Goal: Information Seeking & Learning: Learn about a topic

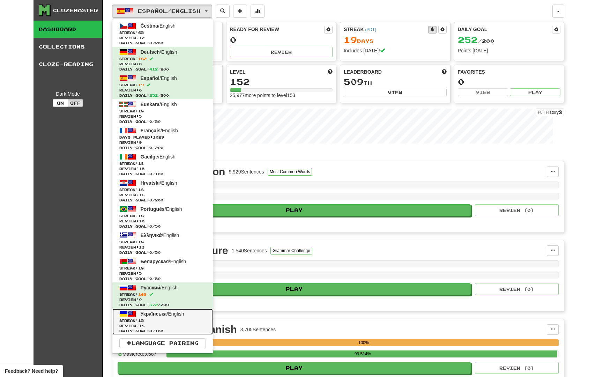
click at [156, 318] on span "Streak: 15" at bounding box center [162, 320] width 87 height 5
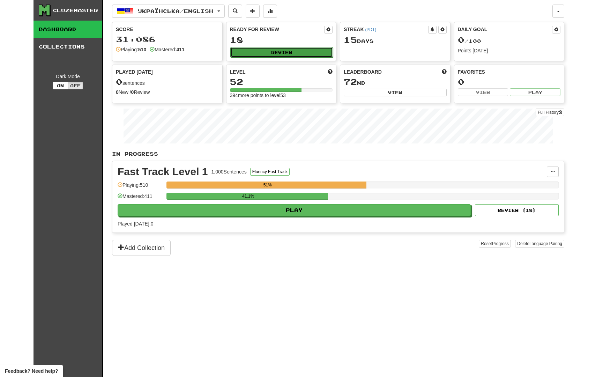
click at [272, 52] on button "Review" at bounding box center [281, 52] width 103 height 10
select select "********"
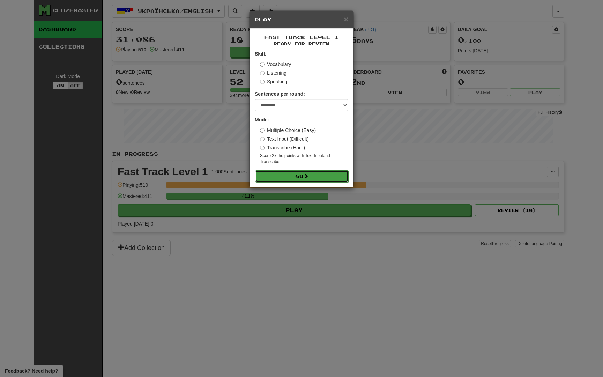
click at [285, 176] on button "Go" at bounding box center [302, 176] width 94 height 12
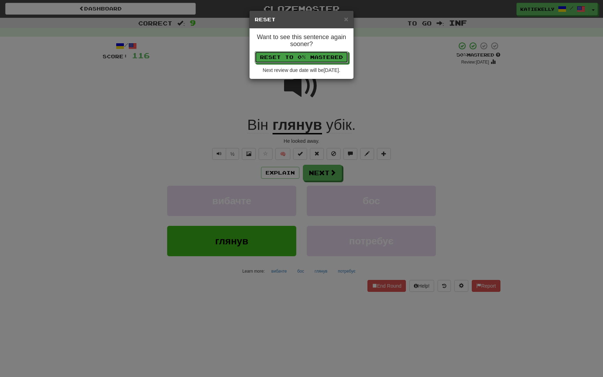
click at [255, 51] on button "Reset to 0% Mastered" at bounding box center [302, 57] width 94 height 12
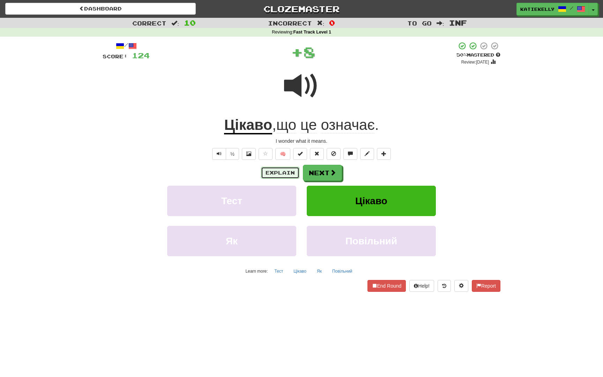
click at [285, 175] on button "Explain" at bounding box center [280, 173] width 38 height 12
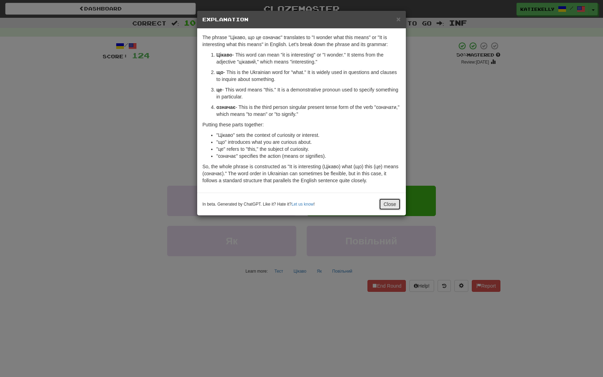
click at [381, 200] on button "Close" at bounding box center [390, 204] width 22 height 12
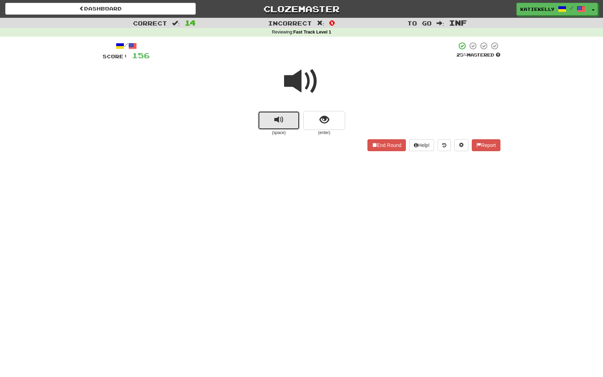
click at [286, 125] on button "replay audio" at bounding box center [279, 120] width 42 height 19
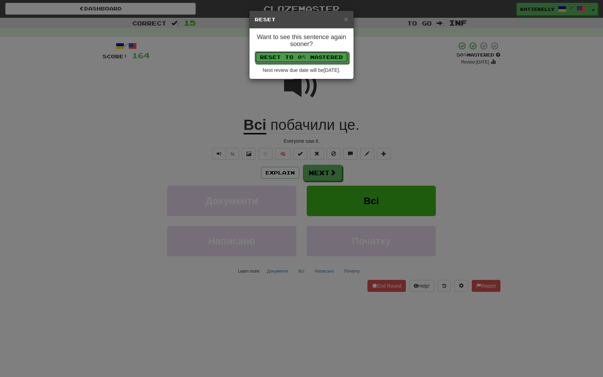
click at [255, 51] on button "Reset to 0% Mastered" at bounding box center [302, 57] width 94 height 12
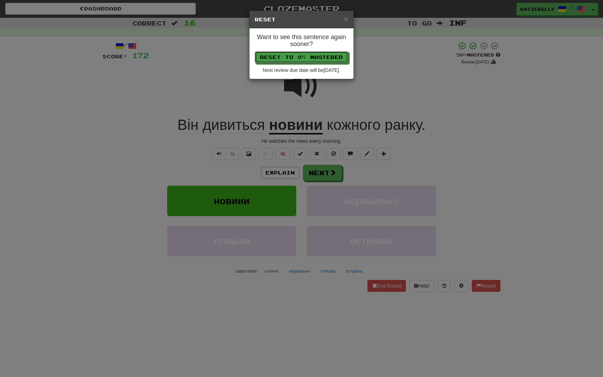
click at [255, 51] on button "Reset to 0% Mastered" at bounding box center [302, 57] width 94 height 12
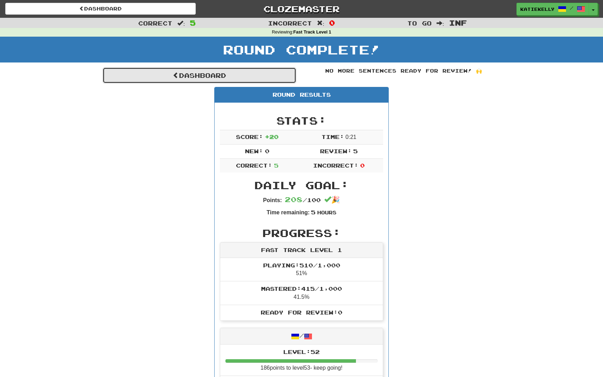
click at [184, 73] on link "Dashboard" at bounding box center [200, 75] width 194 height 16
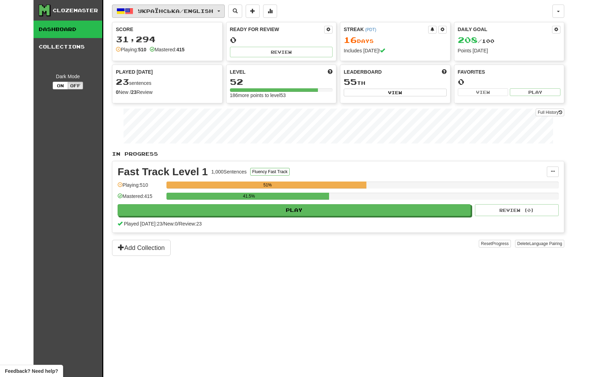
click at [195, 6] on button "Українська / English" at bounding box center [168, 11] width 113 height 13
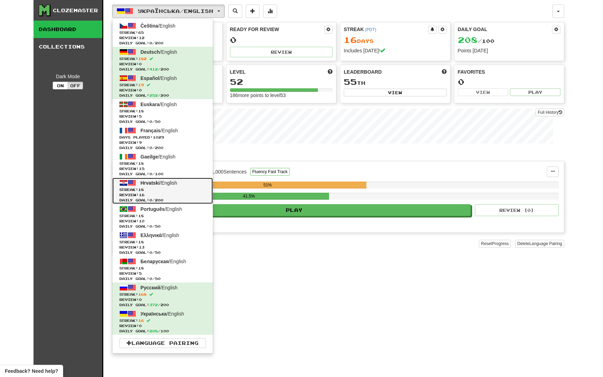
click at [164, 190] on span "Streak: 18" at bounding box center [162, 189] width 87 height 5
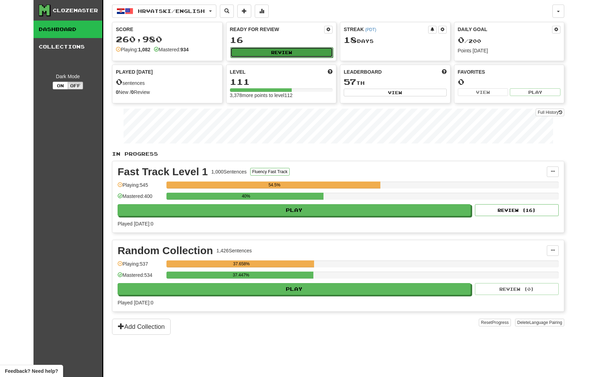
click at [277, 51] on button "Review" at bounding box center [281, 52] width 103 height 10
select select "********"
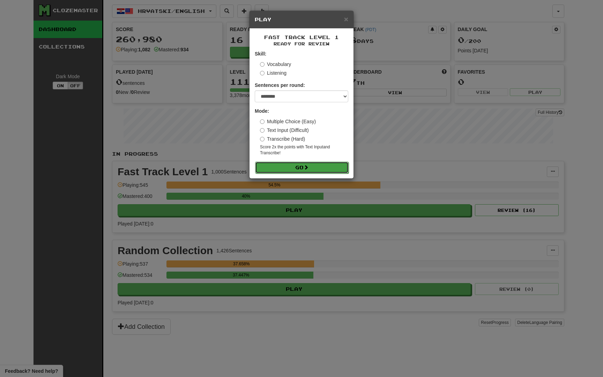
click at [304, 169] on button "Go" at bounding box center [302, 168] width 94 height 12
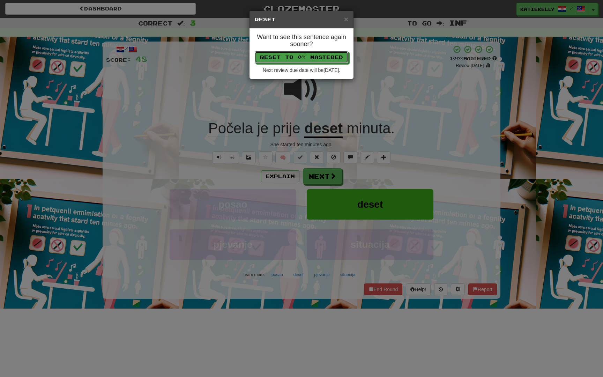
click at [255, 51] on button "Reset to 0% Mastered" at bounding box center [302, 57] width 94 height 12
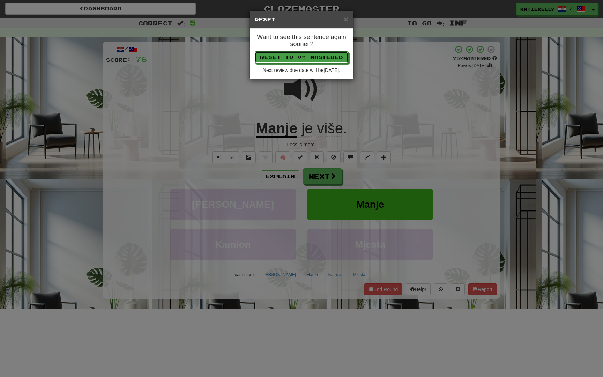
click at [255, 51] on button "Reset to 0% Mastered" at bounding box center [302, 57] width 94 height 12
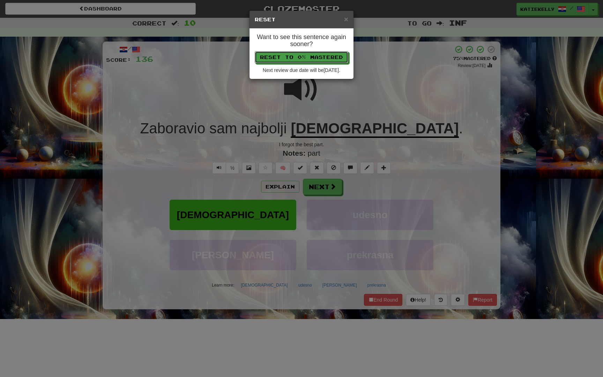
click at [255, 51] on button "Reset to 0% Mastered" at bounding box center [302, 57] width 94 height 12
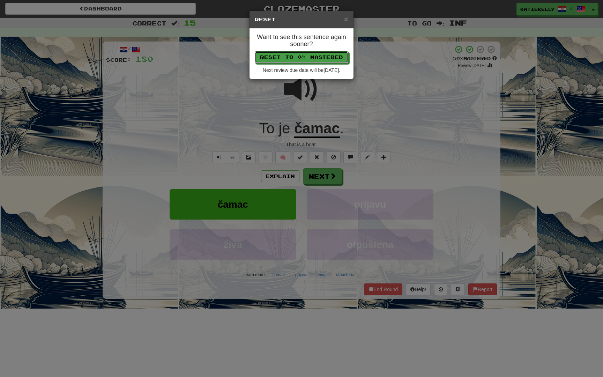
click at [255, 51] on button "Reset to 0% Mastered" at bounding box center [302, 57] width 94 height 12
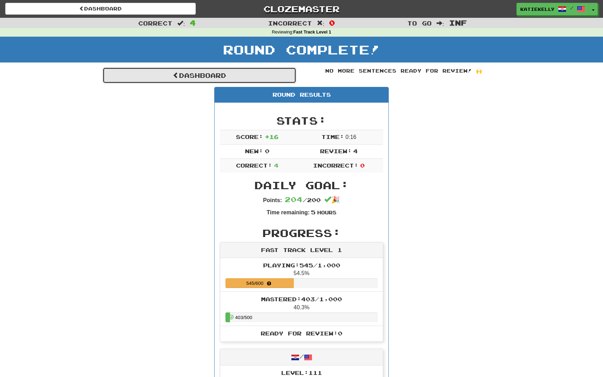
click at [166, 72] on link "Dashboard" at bounding box center [200, 75] width 194 height 16
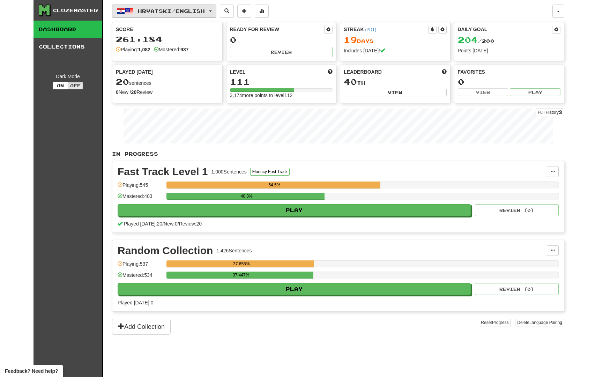
click at [164, 8] on button "Hrvatski / English" at bounding box center [164, 11] width 104 height 13
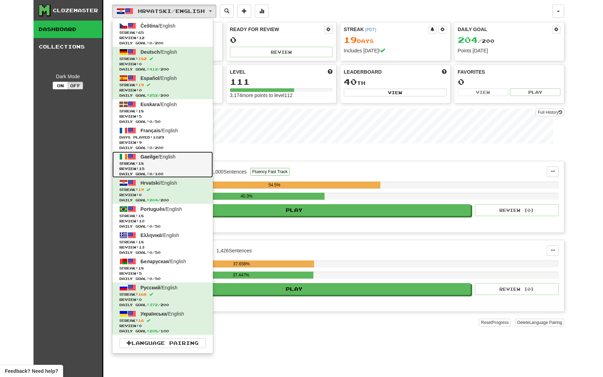
click at [171, 161] on span "Streak: 18" at bounding box center [162, 163] width 87 height 5
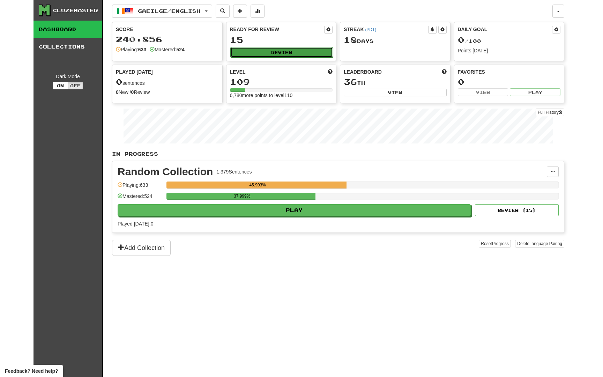
click at [284, 50] on button "Review" at bounding box center [281, 52] width 103 height 10
select select "********"
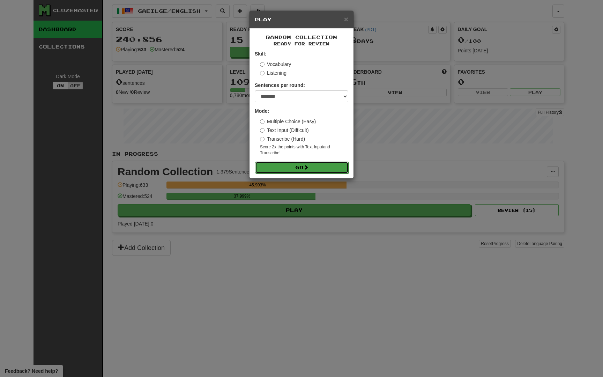
click at [324, 170] on button "Go" at bounding box center [302, 168] width 94 height 12
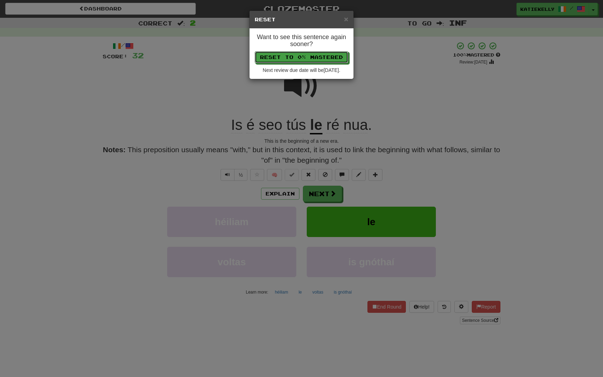
click at [255, 51] on button "Reset to 0% Mastered" at bounding box center [302, 57] width 94 height 12
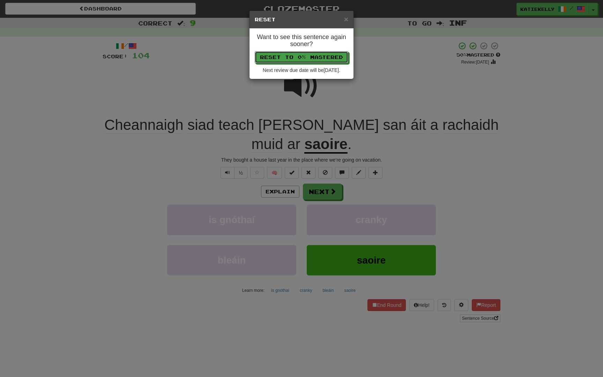
click at [255, 51] on button "Reset to 0% Mastered" at bounding box center [302, 57] width 94 height 12
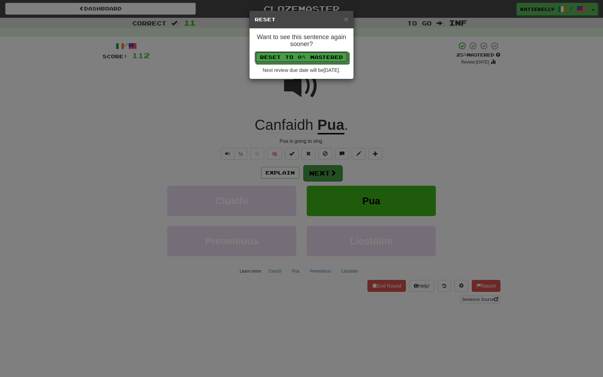
click at [255, 51] on button "Reset to 0% Mastered" at bounding box center [302, 57] width 94 height 12
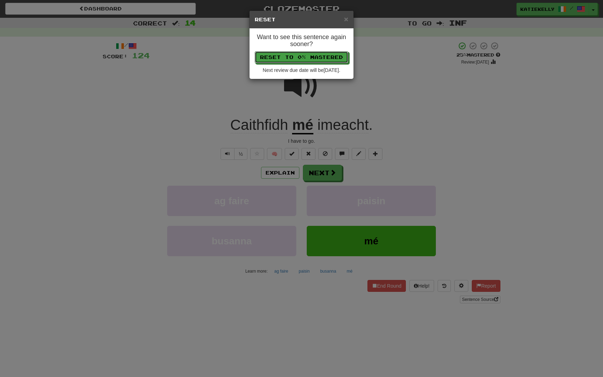
click at [255, 51] on button "Reset to 0% Mastered" at bounding box center [302, 57] width 94 height 12
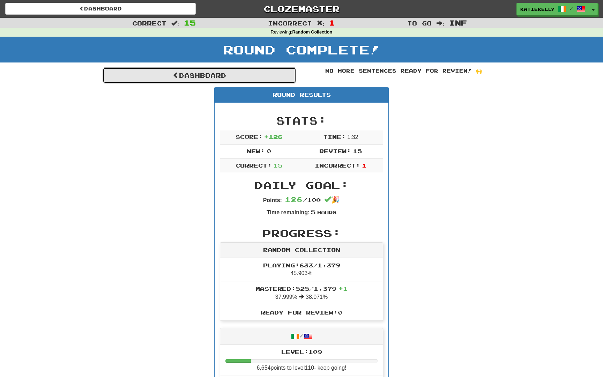
click at [210, 75] on link "Dashboard" at bounding box center [200, 75] width 194 height 16
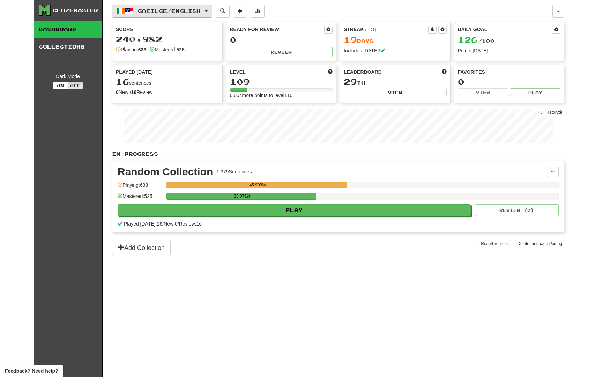
click at [175, 17] on button "Gaeilge / English" at bounding box center [162, 11] width 100 height 13
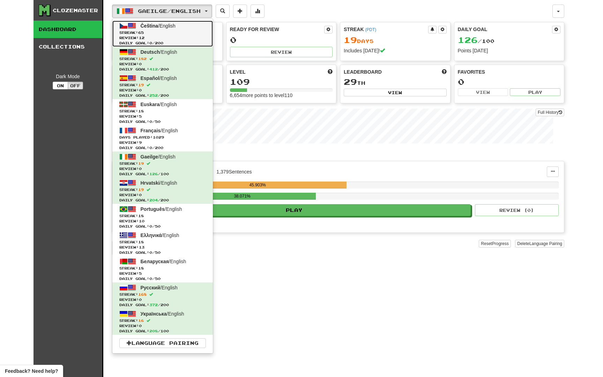
click at [148, 34] on span "Streak: 65" at bounding box center [162, 32] width 87 height 5
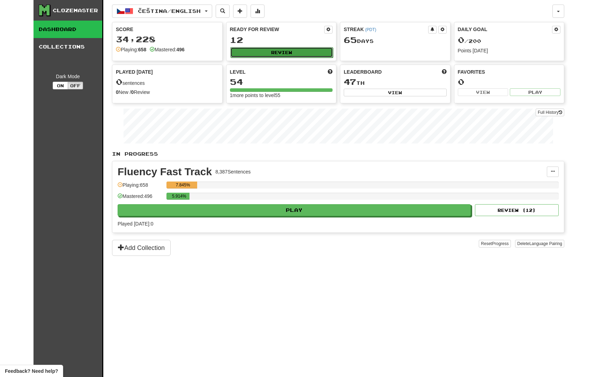
click at [280, 49] on button "Review" at bounding box center [281, 52] width 103 height 10
select select "********"
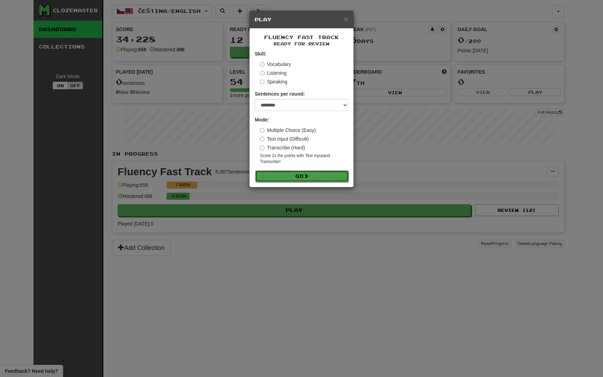
click at [298, 176] on button "Go" at bounding box center [302, 176] width 94 height 12
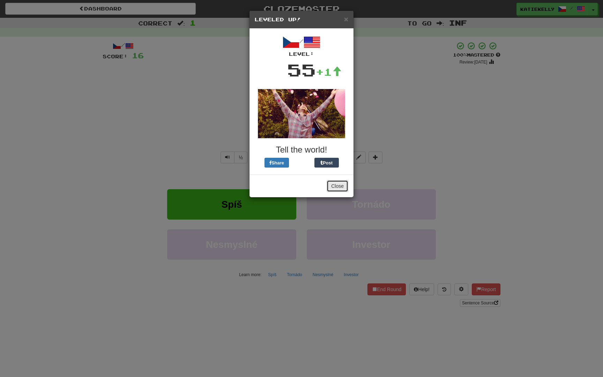
click at [333, 184] on button "Close" at bounding box center [338, 186] width 22 height 12
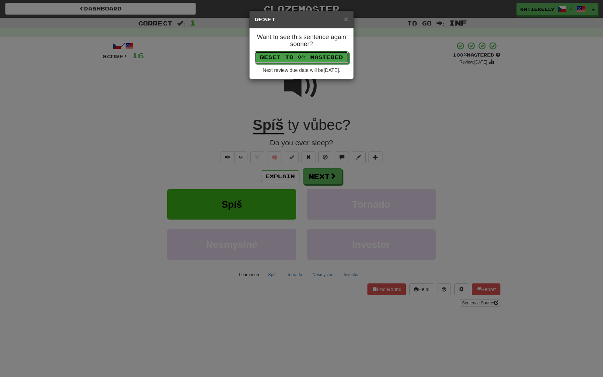
click at [255, 51] on button "Reset to 0% Mastered" at bounding box center [302, 57] width 94 height 12
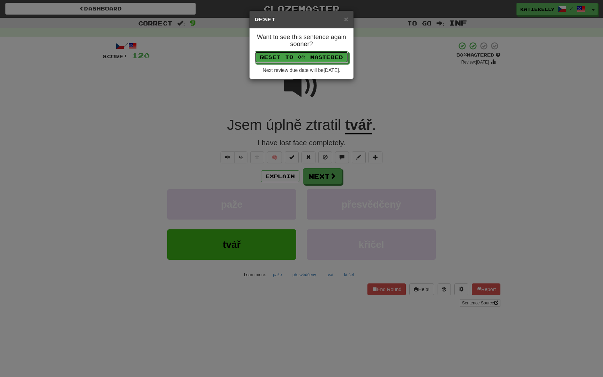
click at [255, 51] on button "Reset to 0% Mastered" at bounding box center [302, 57] width 94 height 12
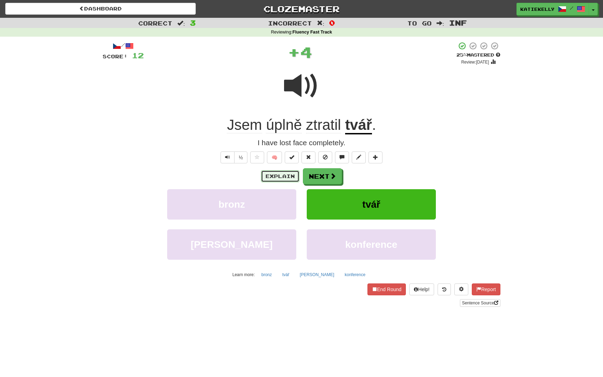
click at [279, 173] on button "Explain" at bounding box center [280, 176] width 38 height 12
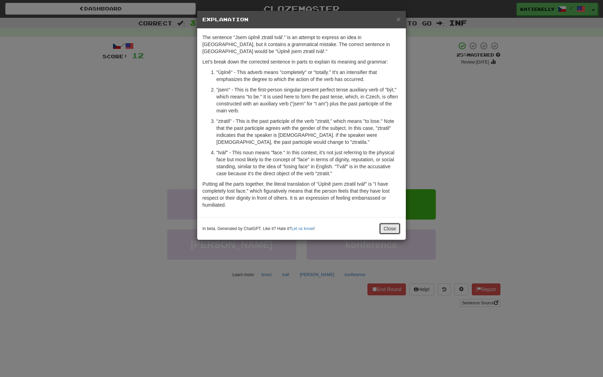
click at [390, 234] on button "Close" at bounding box center [390, 229] width 22 height 12
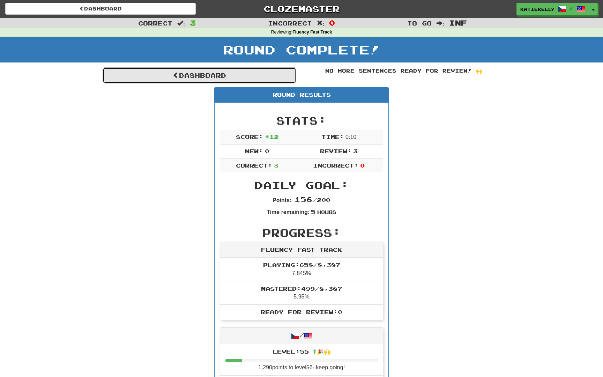
click at [184, 80] on link "Dashboard" at bounding box center [200, 75] width 194 height 16
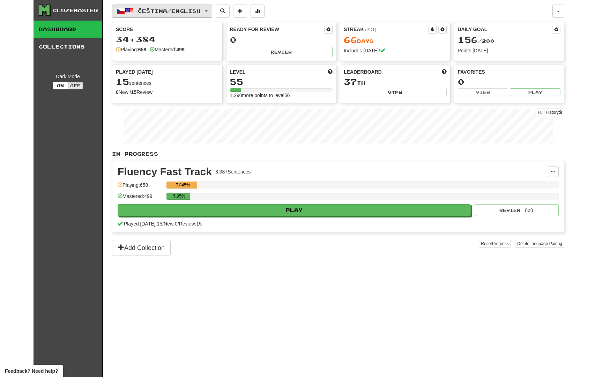
click at [173, 12] on span "Čeština / English" at bounding box center [169, 11] width 63 height 6
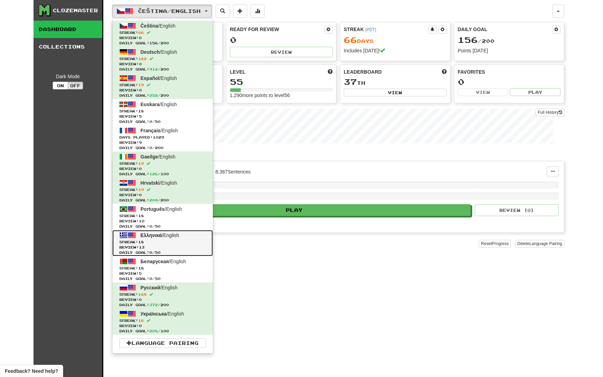
click at [157, 242] on span "Streak: 18" at bounding box center [162, 241] width 87 height 5
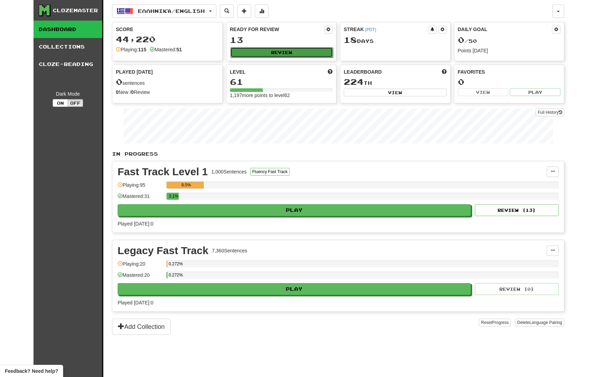
click at [282, 50] on button "Review" at bounding box center [281, 52] width 103 height 10
select select "********"
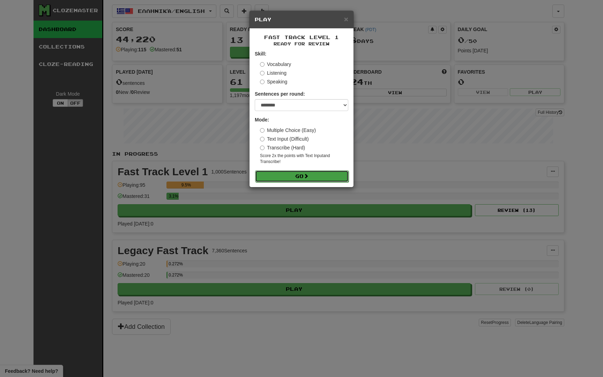
click at [304, 177] on button "Go" at bounding box center [302, 176] width 94 height 12
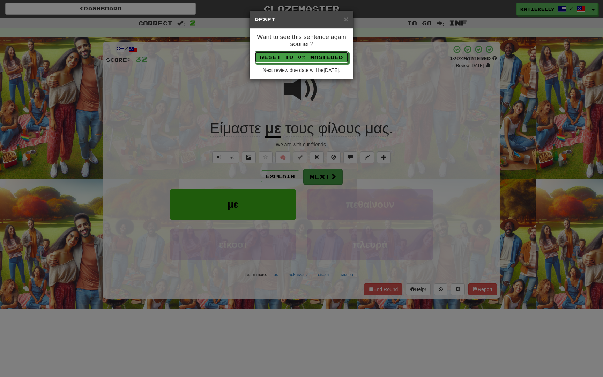
click at [255, 51] on button "Reset to 0% Mastered" at bounding box center [302, 57] width 94 height 12
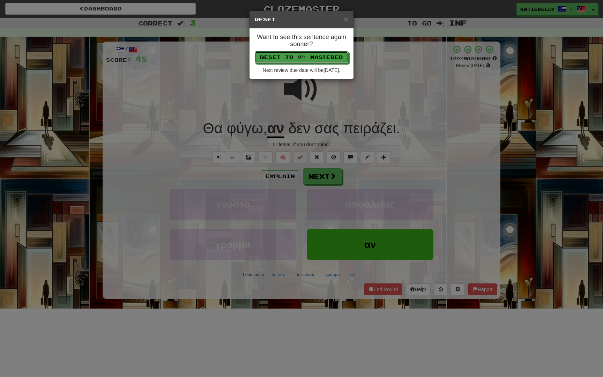
click at [255, 51] on button "Reset to 0% Mastered" at bounding box center [302, 57] width 94 height 12
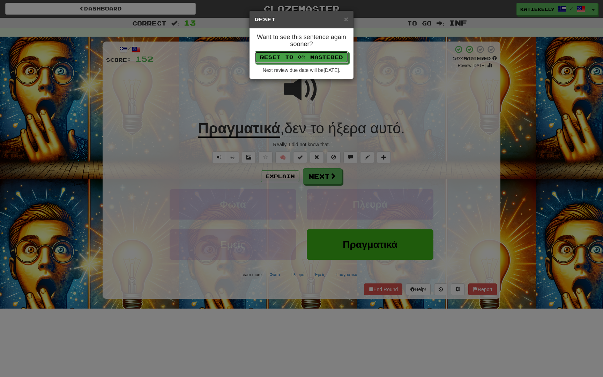
click at [255, 51] on button "Reset to 0% Mastered" at bounding box center [302, 57] width 94 height 12
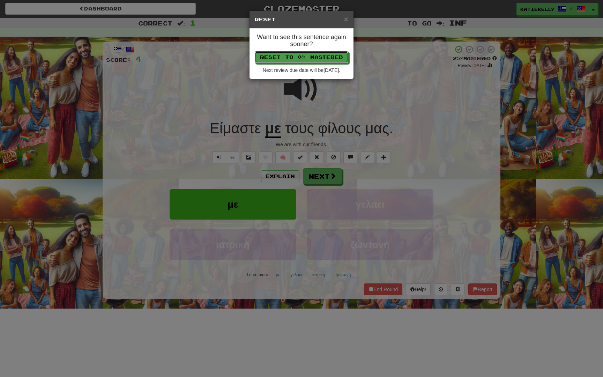
click at [255, 51] on button "Reset to 0% Mastered" at bounding box center [302, 57] width 94 height 12
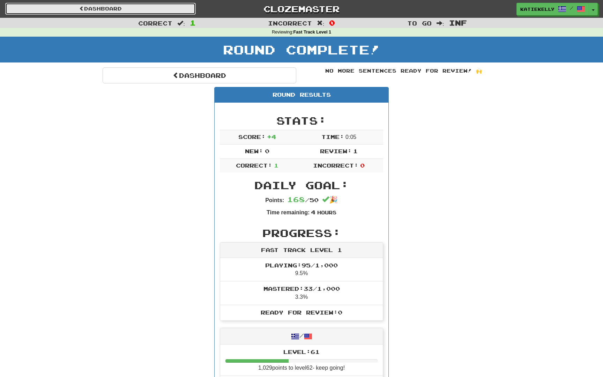
click at [147, 6] on link "Dashboard" at bounding box center [100, 9] width 191 height 12
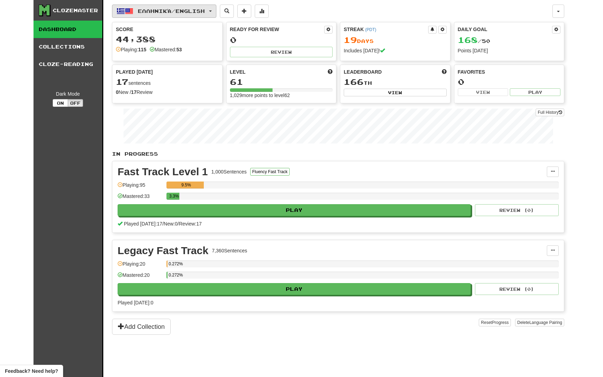
click at [189, 13] on span "Ελληνικά / English" at bounding box center [171, 11] width 67 height 6
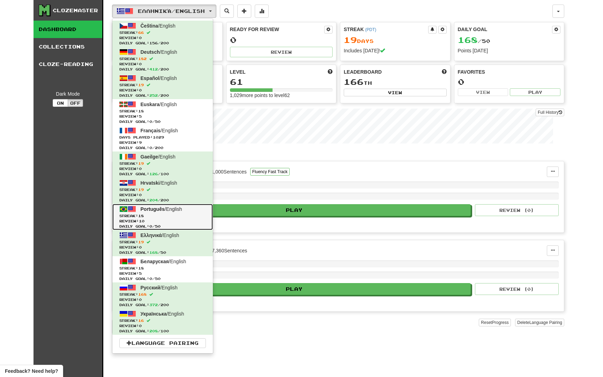
click at [152, 224] on span "Daily Goal: 0 / 50" at bounding box center [162, 226] width 87 height 5
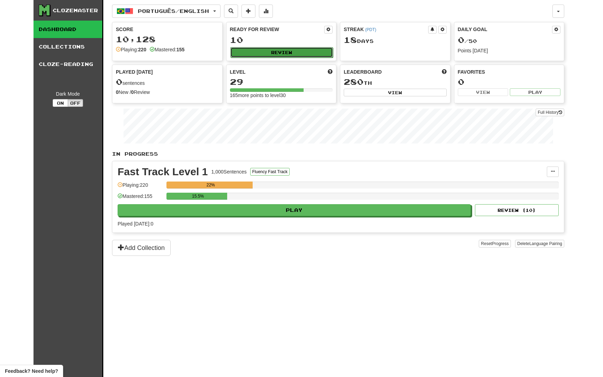
click at [291, 53] on button "Review" at bounding box center [281, 52] width 103 height 10
select select "********"
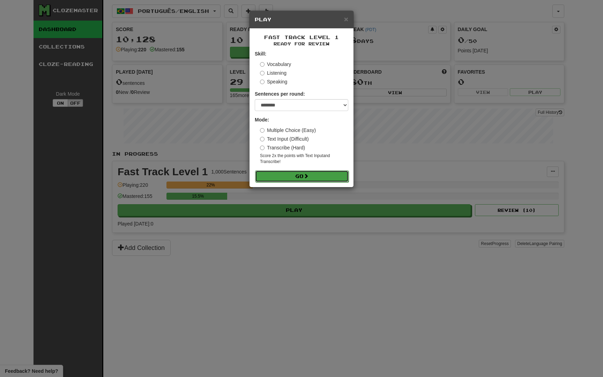
click at [284, 176] on button "Go" at bounding box center [302, 176] width 94 height 12
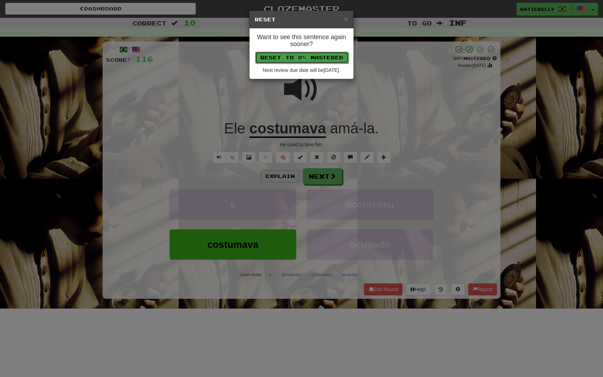
click at [311, 54] on button "Reset to 0% Mastered" at bounding box center [302, 58] width 94 height 12
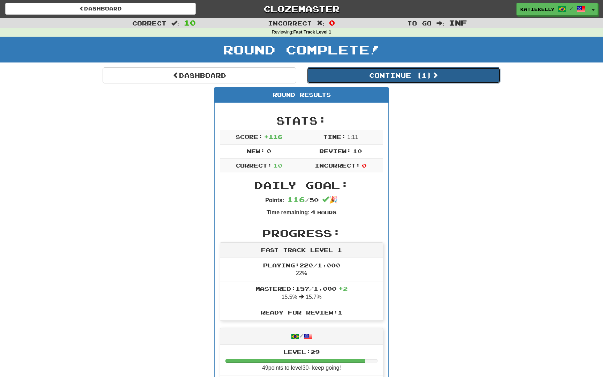
click at [366, 76] on button "Continue ( 1 )" at bounding box center [404, 75] width 194 height 16
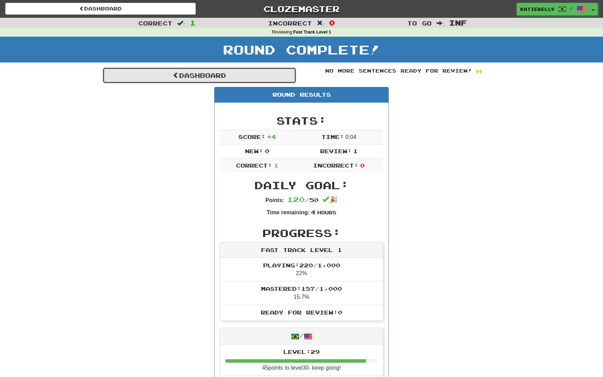
click at [181, 74] on link "Dashboard" at bounding box center [200, 75] width 194 height 16
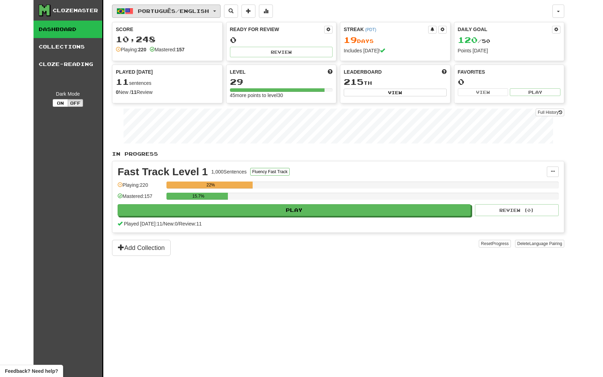
click at [196, 13] on span "Português / English" at bounding box center [173, 11] width 71 height 6
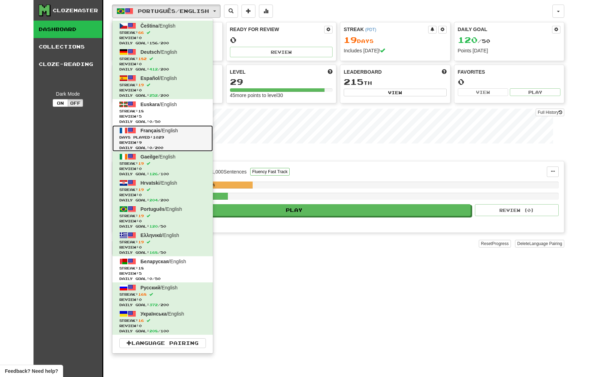
click at [153, 135] on span "Days Played: 1029" at bounding box center [162, 137] width 87 height 5
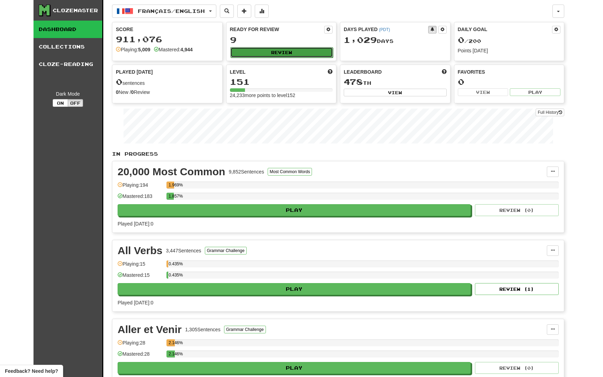
click at [293, 51] on button "Review" at bounding box center [281, 52] width 103 height 10
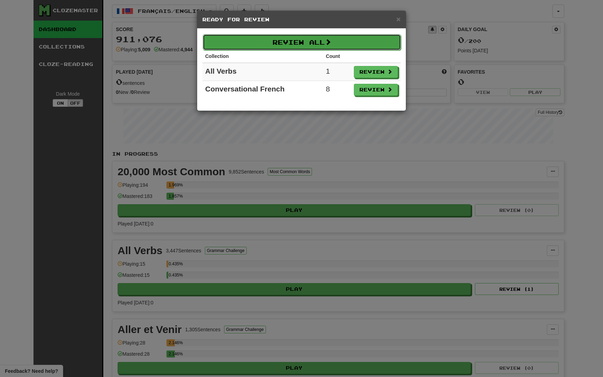
click at [297, 45] on button "Review All" at bounding box center [302, 42] width 198 height 16
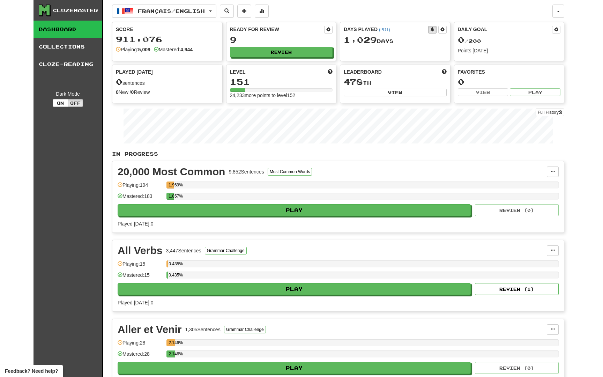
select select "********"
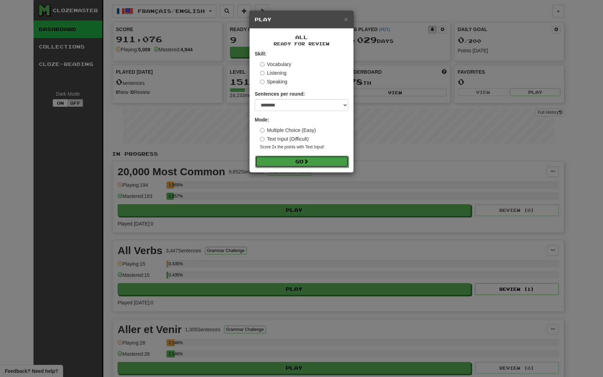
click at [284, 163] on button "Go" at bounding box center [302, 162] width 94 height 12
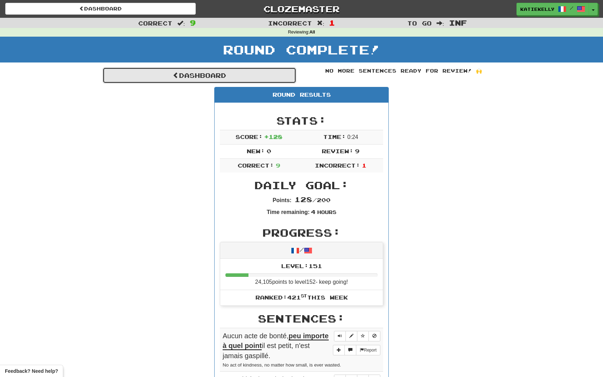
click at [164, 76] on link "Dashboard" at bounding box center [200, 75] width 194 height 16
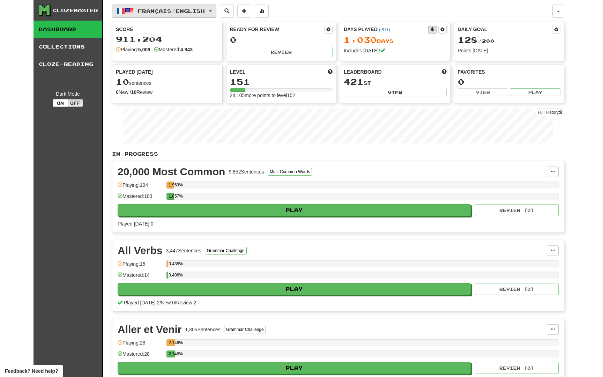
click at [194, 12] on span "Français / English" at bounding box center [171, 11] width 67 height 6
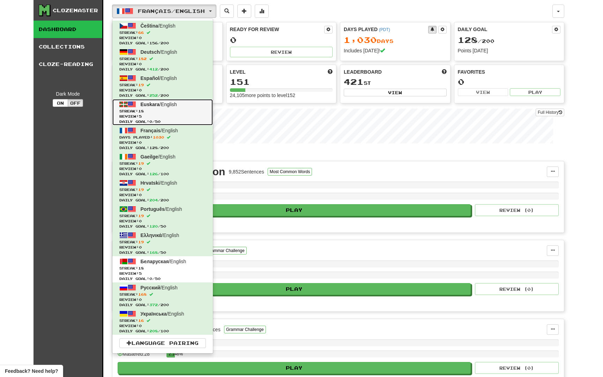
click at [163, 118] on span "Review: 5" at bounding box center [162, 116] width 87 height 5
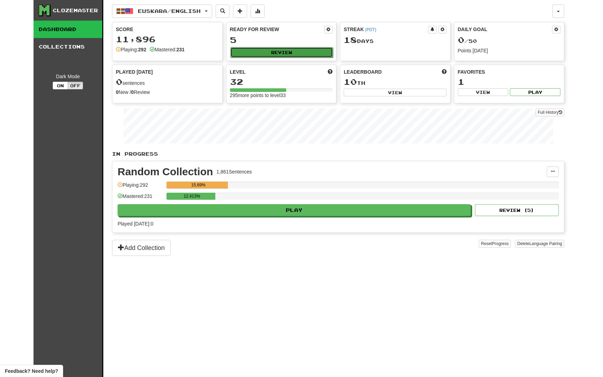
click at [267, 53] on button "Review" at bounding box center [281, 52] width 103 height 10
select select "********"
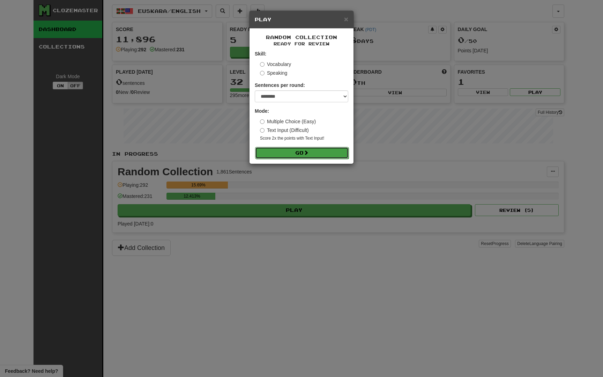
click at [292, 153] on button "Go" at bounding box center [302, 153] width 94 height 12
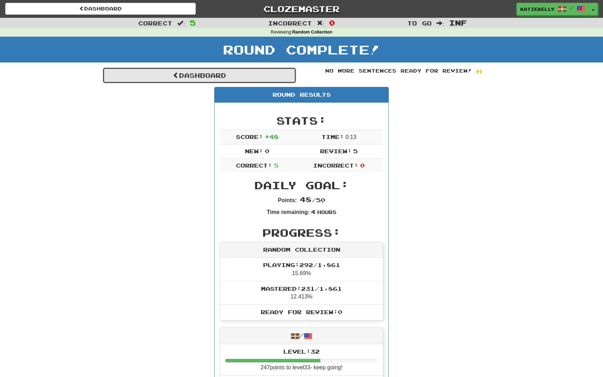
click at [173, 78] on span at bounding box center [176, 75] width 6 height 6
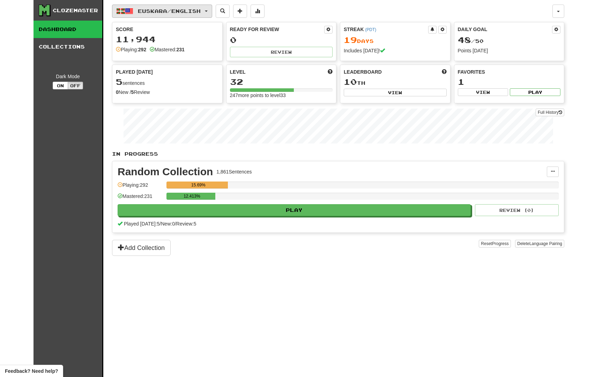
click at [175, 11] on span "Euskara / English" at bounding box center [169, 11] width 63 height 6
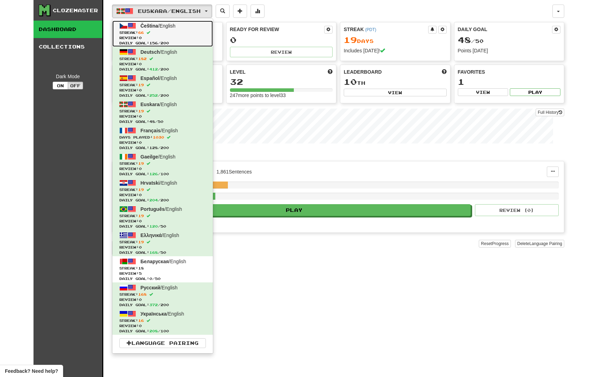
click at [169, 30] on span "Streak: 66" at bounding box center [162, 32] width 87 height 5
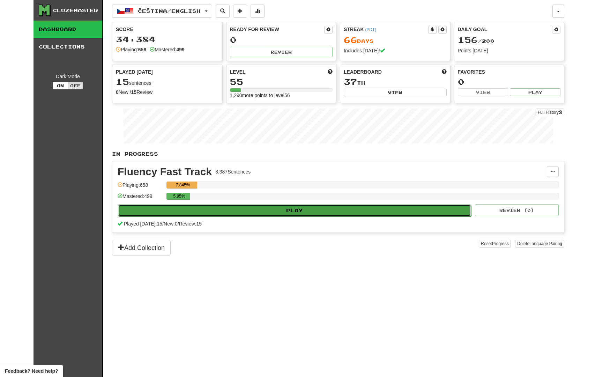
click at [275, 210] on button "Play" at bounding box center [294, 211] width 353 height 12
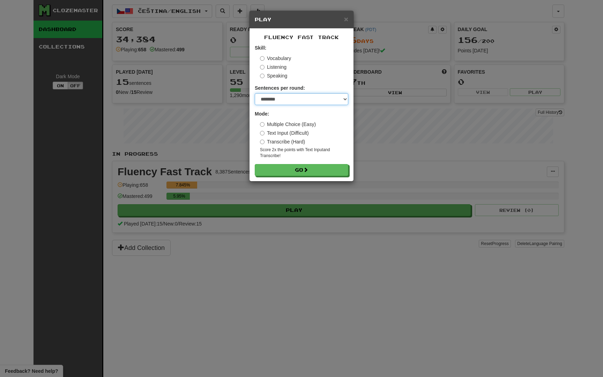
click at [280, 98] on select "* ** ** ** ** ** *** ********" at bounding box center [302, 99] width 94 height 12
select select "*"
click at [283, 171] on button "Go" at bounding box center [302, 170] width 94 height 12
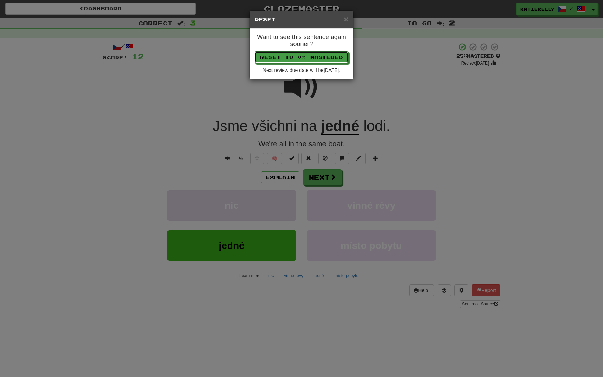
click at [255, 51] on button "Reset to 0% Mastered" at bounding box center [302, 57] width 94 height 12
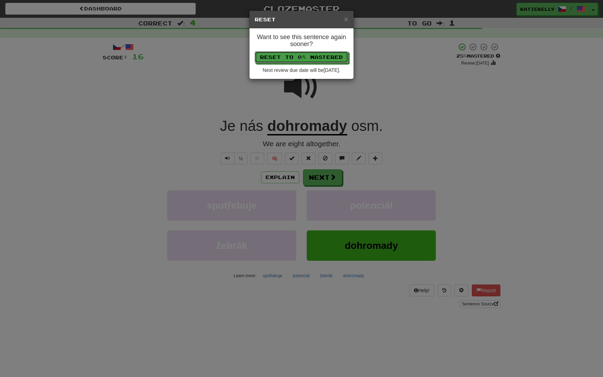
click at [255, 51] on button "Reset to 0% Mastered" at bounding box center [302, 57] width 94 height 12
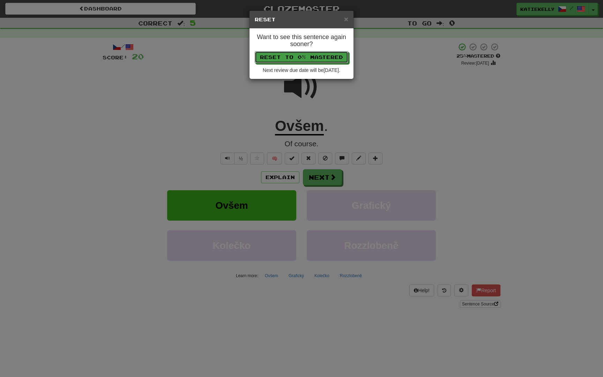
click at [255, 51] on button "Reset to 0% Mastered" at bounding box center [302, 57] width 94 height 12
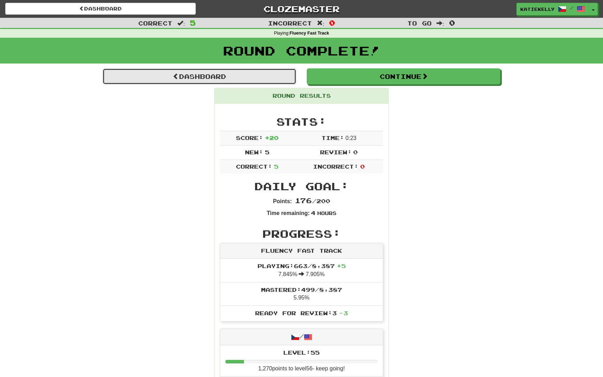
click at [186, 75] on link "Dashboard" at bounding box center [200, 76] width 194 height 16
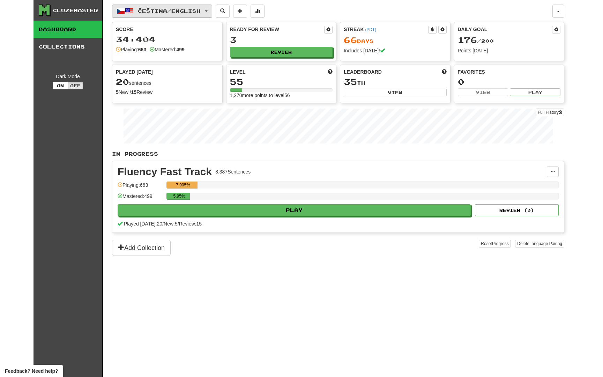
click at [195, 7] on button "Čeština / English" at bounding box center [162, 11] width 100 height 13
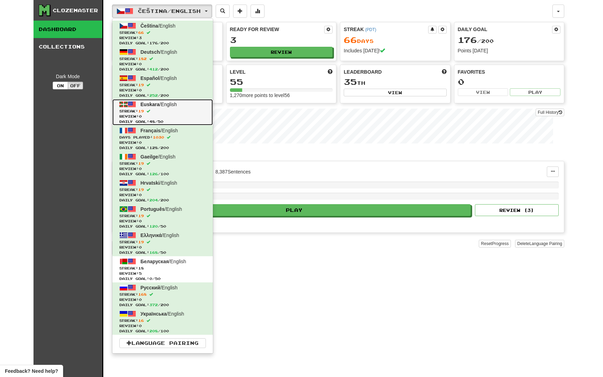
click at [177, 112] on span "Streak: 19" at bounding box center [162, 111] width 87 height 5
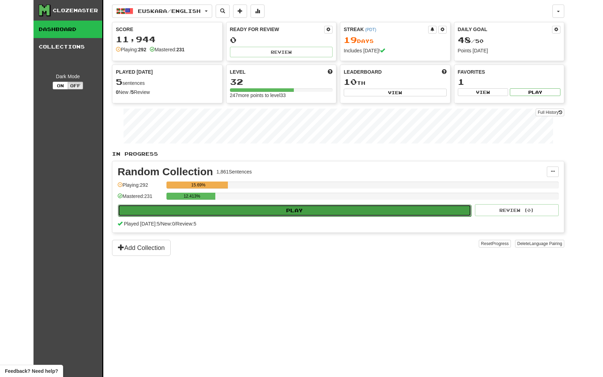
click at [280, 206] on button "Play" at bounding box center [294, 211] width 353 height 12
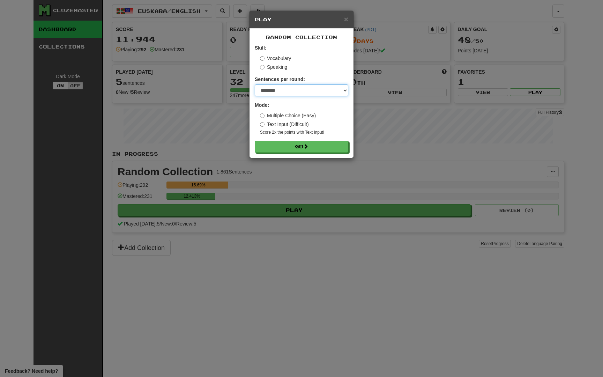
click at [294, 90] on select "* ** ** ** ** ** *** ********" at bounding box center [302, 90] width 94 height 12
select select "*"
click at [288, 149] on button "Go" at bounding box center [302, 147] width 94 height 12
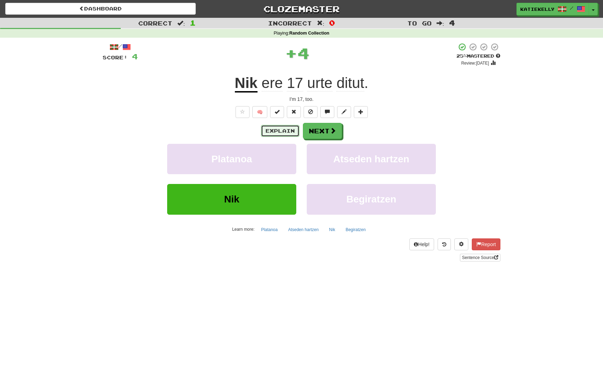
click at [288, 130] on button "Explain" at bounding box center [280, 131] width 38 height 12
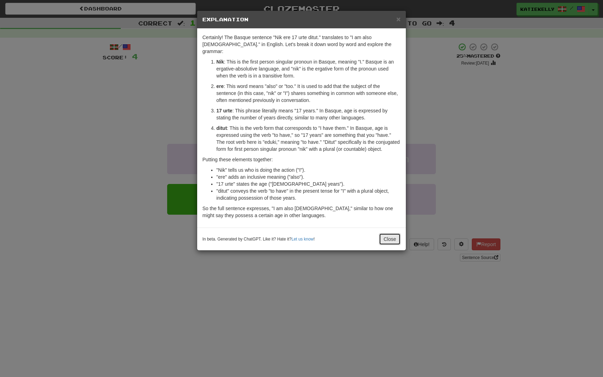
click at [382, 239] on button "Close" at bounding box center [390, 239] width 22 height 12
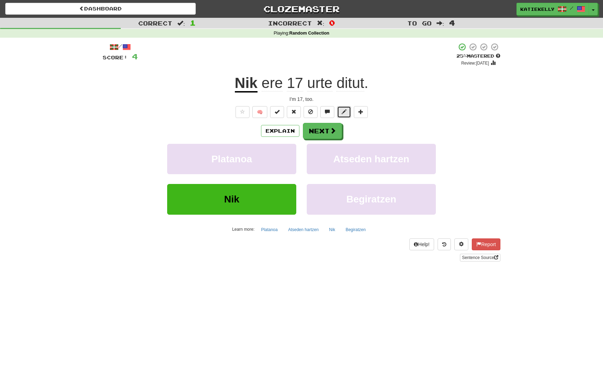
click at [342, 110] on span at bounding box center [344, 111] width 5 height 5
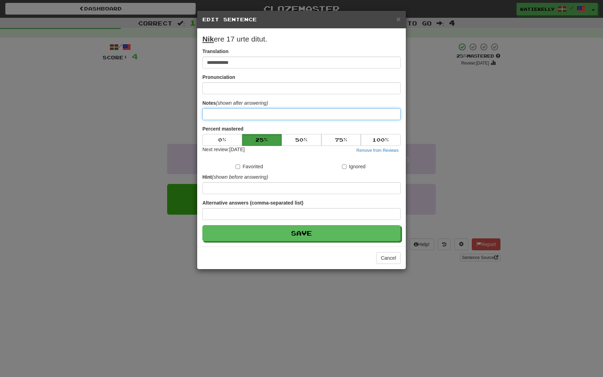
click at [233, 113] on input at bounding box center [301, 114] width 198 height 12
type input "*"
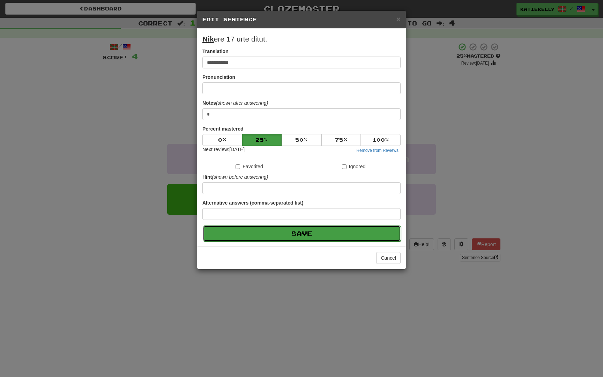
click at [227, 234] on button "Save" at bounding box center [302, 233] width 198 height 16
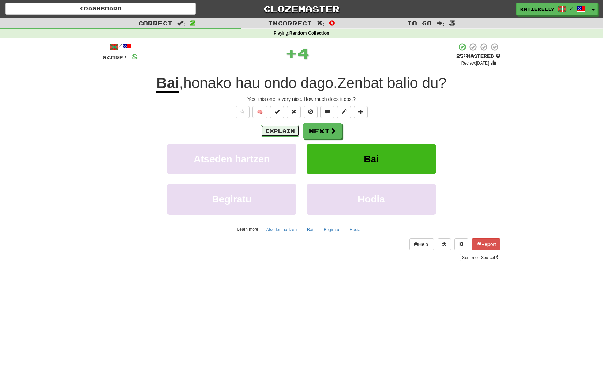
click at [271, 131] on button "Explain" at bounding box center [280, 131] width 38 height 12
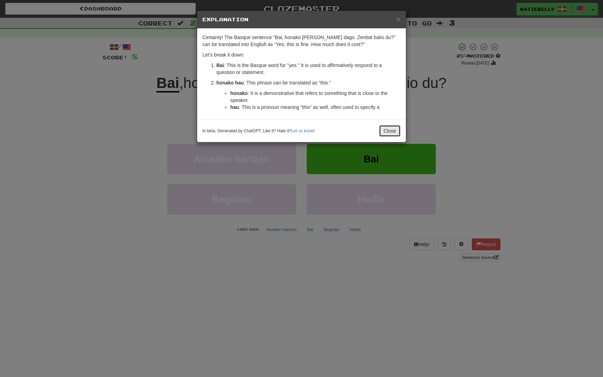
click at [391, 129] on button "Close" at bounding box center [390, 131] width 22 height 12
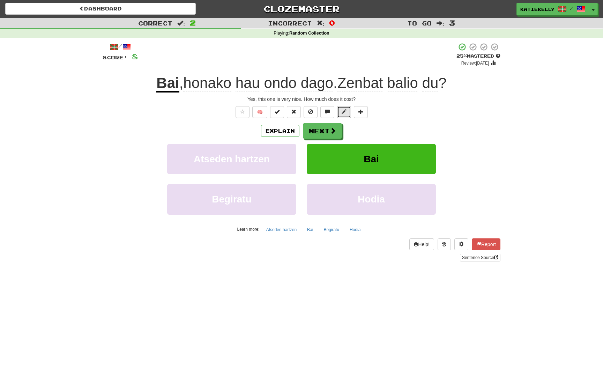
click at [343, 114] on span at bounding box center [344, 111] width 5 height 5
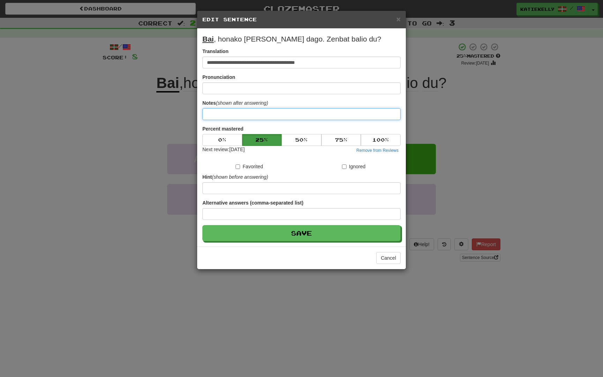
click at [233, 112] on input at bounding box center [301, 114] width 198 height 12
type input "***"
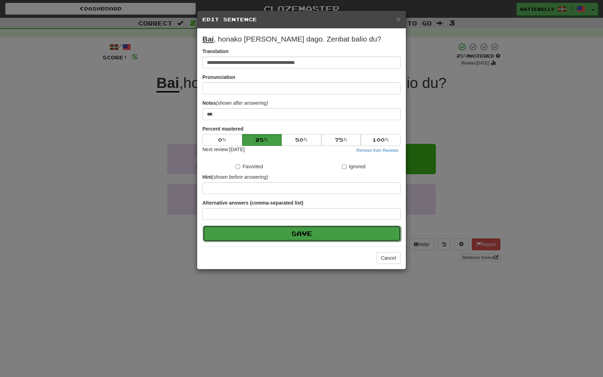
click at [254, 236] on button "Save" at bounding box center [302, 233] width 198 height 16
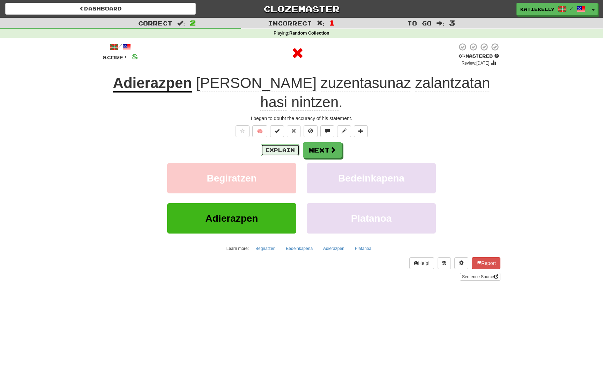
click at [278, 144] on button "Explain" at bounding box center [280, 150] width 38 height 12
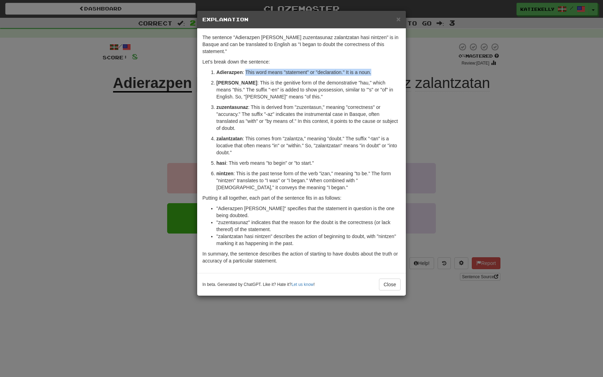
drag, startPoint x: 378, startPoint y: 66, endPoint x: 245, endPoint y: 63, distance: 132.7
click at [245, 69] on p "Adierazpen : This word means "statement" or "declaration." It is a noun." at bounding box center [308, 72] width 184 height 7
copy p "This word means "statement" or "declaration." It is a noun."
click at [379, 279] on button "Close" at bounding box center [390, 285] width 22 height 12
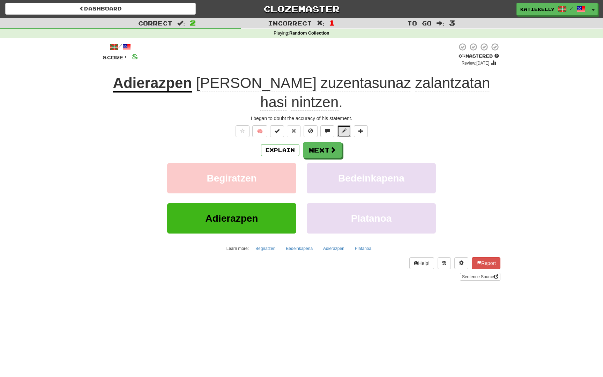
click at [342, 128] on span at bounding box center [344, 130] width 5 height 5
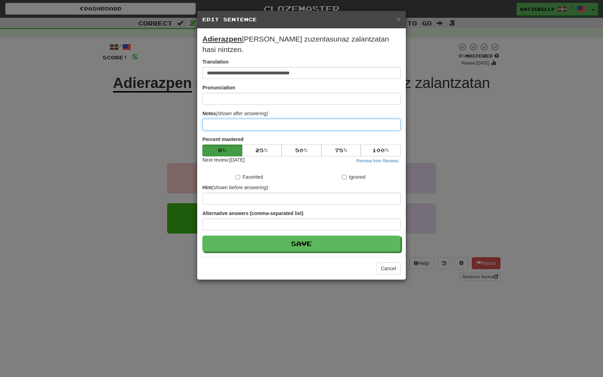
click at [222, 119] on input at bounding box center [301, 125] width 198 height 12
paste input "**********"
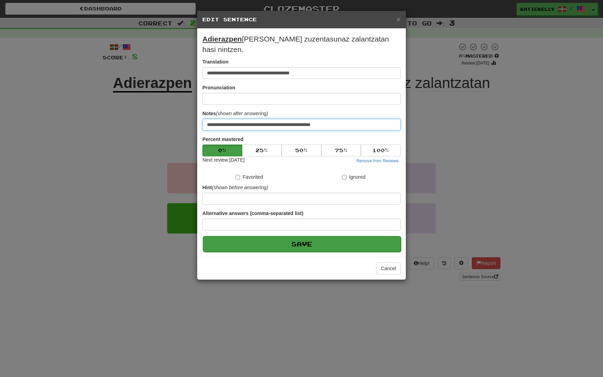
type input "**********"
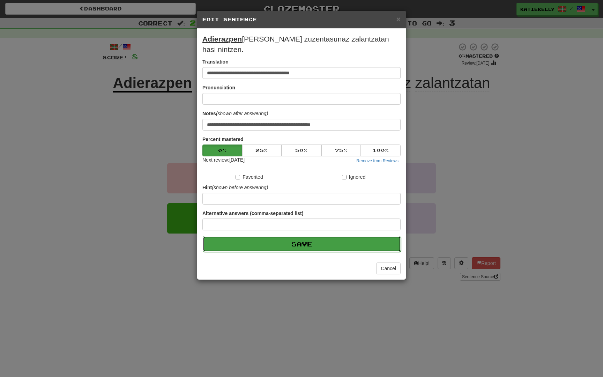
click at [247, 239] on button "Save" at bounding box center [302, 244] width 198 height 16
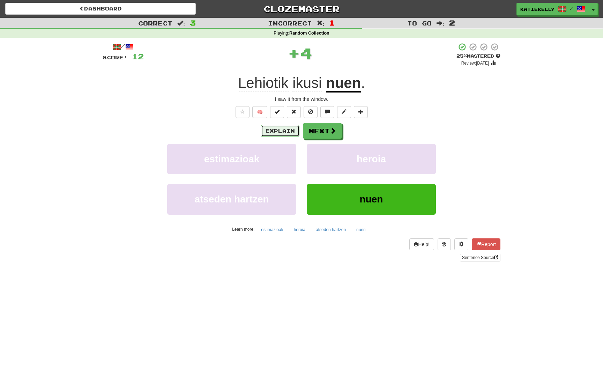
click at [278, 135] on button "Explain" at bounding box center [280, 131] width 38 height 12
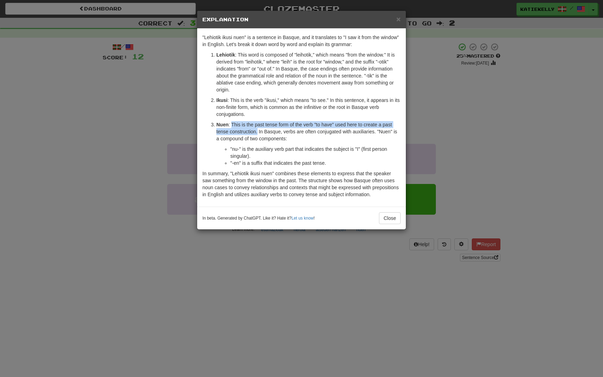
drag, startPoint x: 258, startPoint y: 131, endPoint x: 231, endPoint y: 124, distance: 28.2
click at [231, 124] on p "Nuen : This is the past tense form of the verb "to have" used here to create a …" at bounding box center [308, 131] width 184 height 21
copy p "This is the past tense form of the verb "to have" used here to create a past te…"
click at [385, 219] on button "Close" at bounding box center [390, 218] width 22 height 12
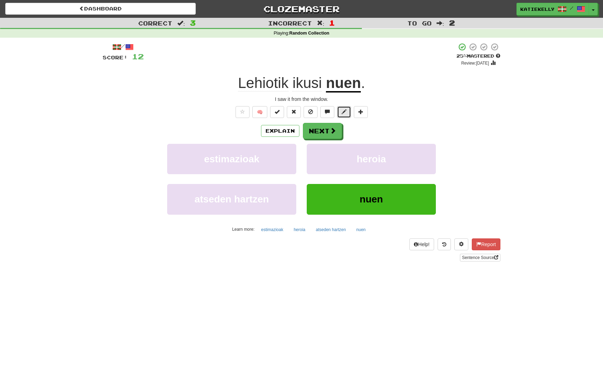
click at [343, 112] on span at bounding box center [344, 111] width 5 height 5
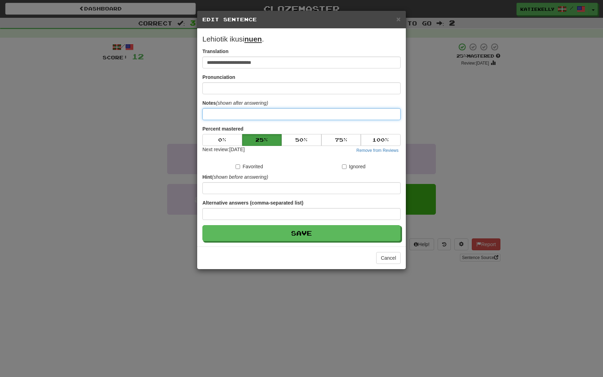
click at [244, 116] on input at bounding box center [301, 114] width 198 height 12
paste input "**********"
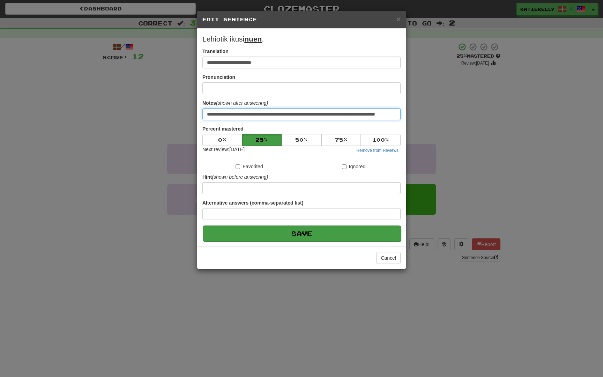
type input "**********"
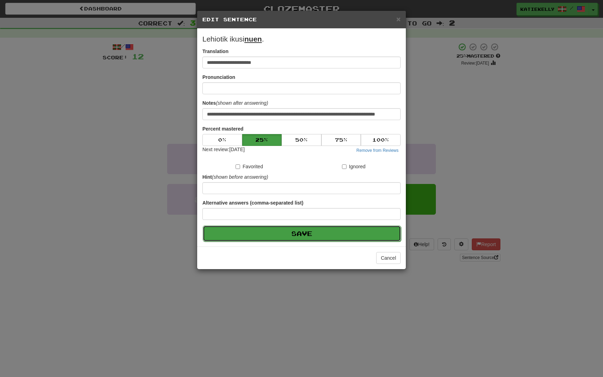
scroll to position [0, 0]
click at [239, 236] on button "Save" at bounding box center [302, 233] width 198 height 16
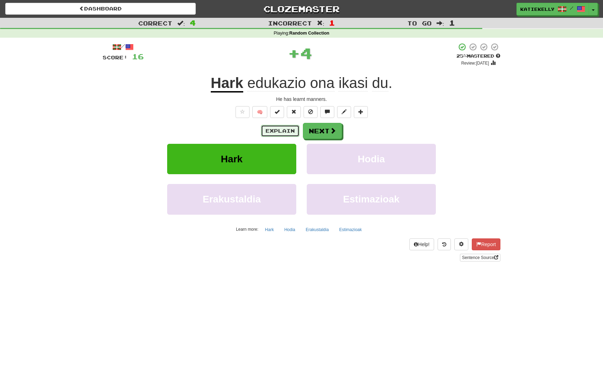
click at [275, 128] on button "Explain" at bounding box center [280, 131] width 38 height 12
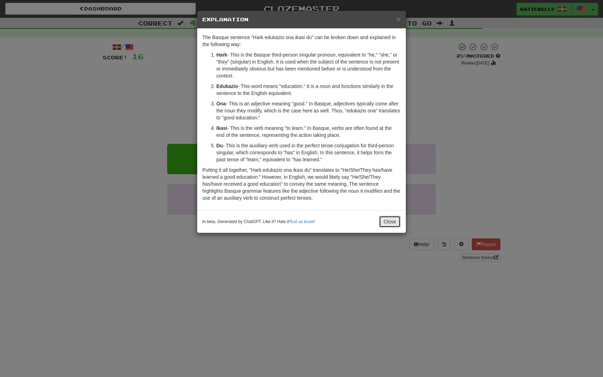
click at [384, 221] on button "Close" at bounding box center [390, 222] width 22 height 12
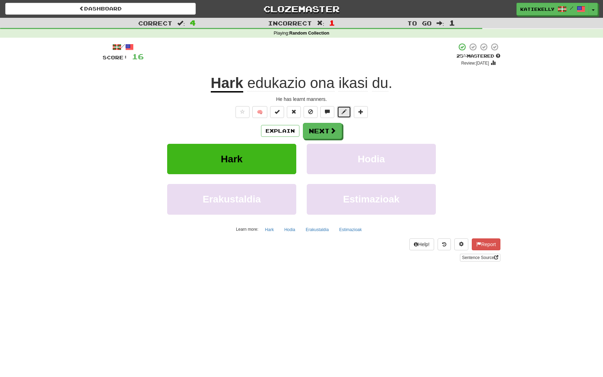
click at [347, 113] on button at bounding box center [344, 112] width 14 height 12
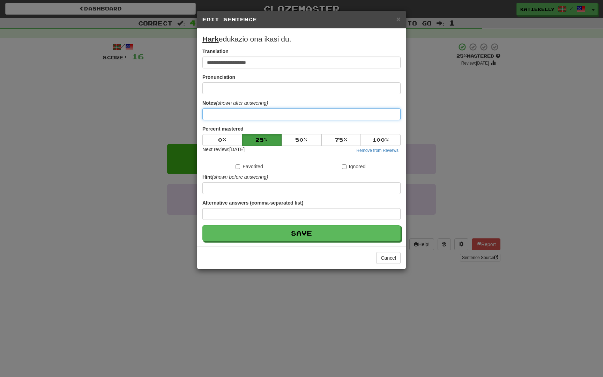
click at [239, 118] on input at bounding box center [301, 114] width 198 height 12
type input "*********"
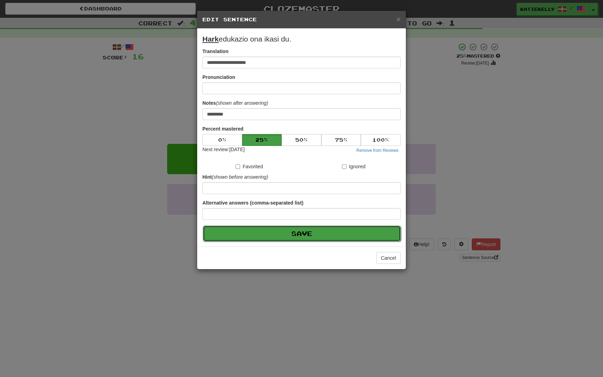
click at [230, 231] on button "Save" at bounding box center [302, 233] width 198 height 16
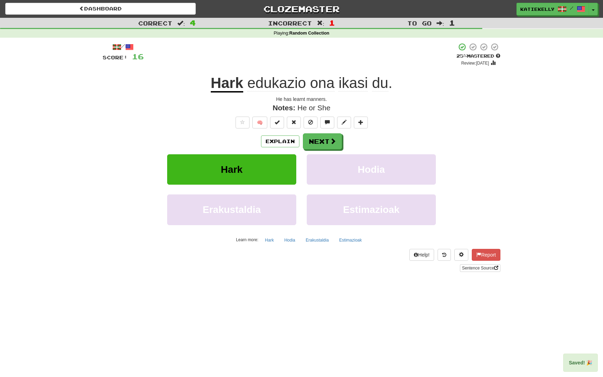
click at [221, 87] on u "Hark" at bounding box center [227, 84] width 32 height 18
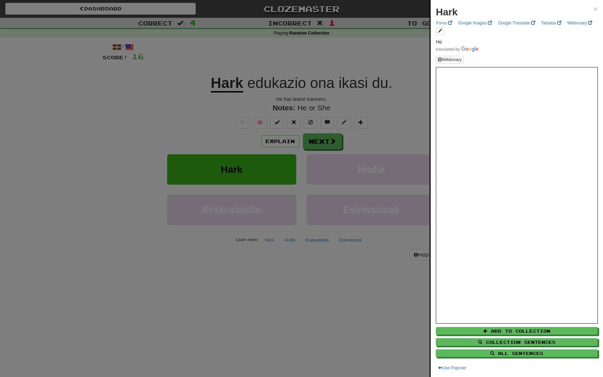
click at [112, 136] on div at bounding box center [301, 188] width 603 height 377
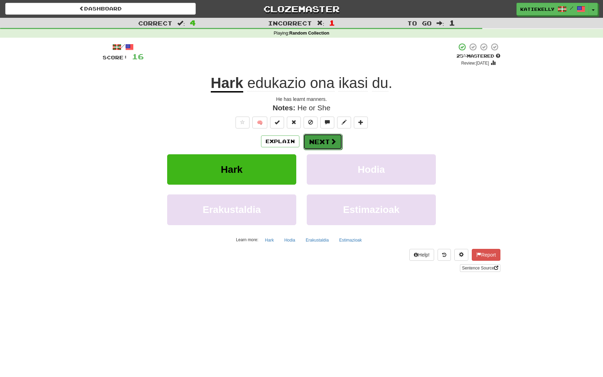
click at [328, 145] on button "Next" at bounding box center [322, 142] width 39 height 16
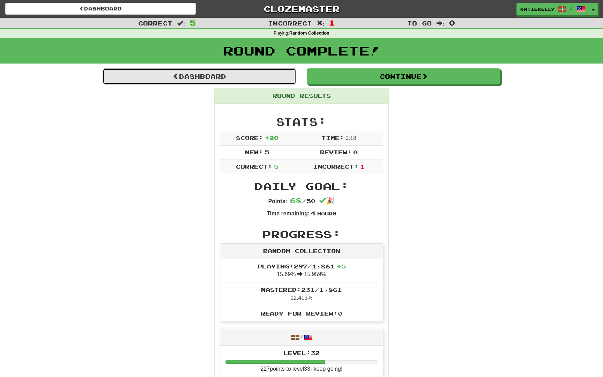
click at [208, 77] on link "Dashboard" at bounding box center [200, 76] width 194 height 16
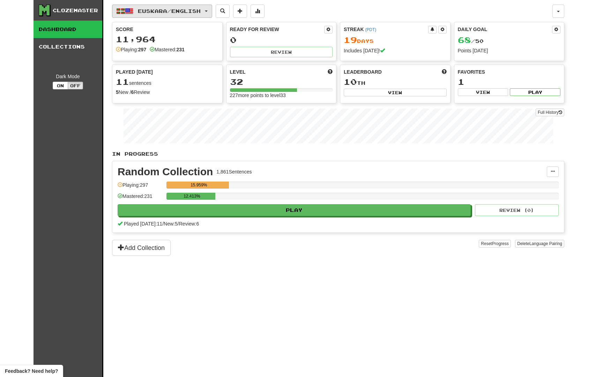
click at [211, 9] on button "Euskara / English" at bounding box center [162, 11] width 100 height 13
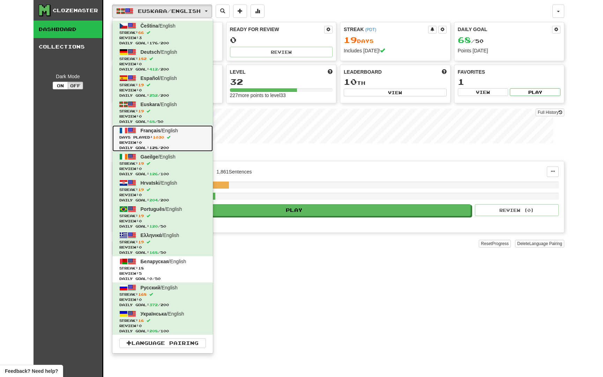
click at [159, 140] on span "Review: 0" at bounding box center [162, 142] width 87 height 5
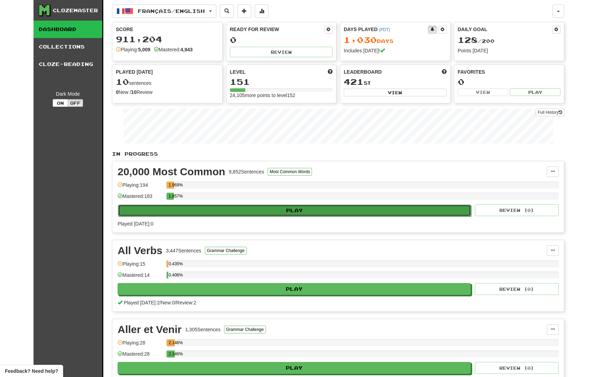
click at [282, 212] on button "Play" at bounding box center [294, 211] width 353 height 12
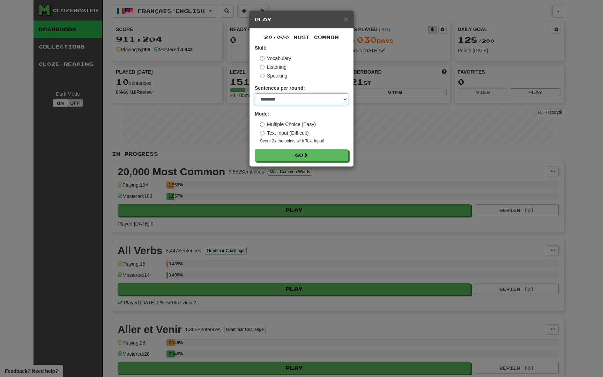
click at [299, 98] on select "* ** ** ** ** ** *** ********" at bounding box center [302, 99] width 94 height 12
select select "*"
click at [276, 153] on button "Go" at bounding box center [302, 156] width 94 height 12
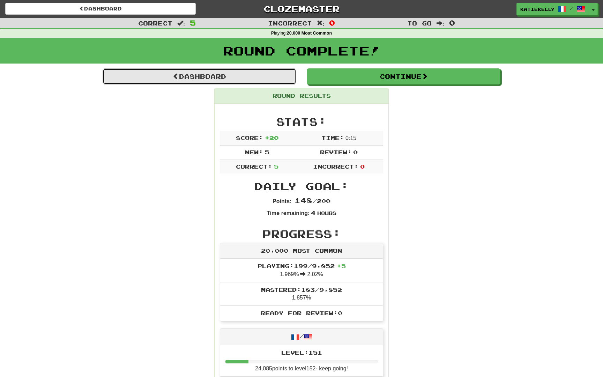
click at [147, 79] on link "Dashboard" at bounding box center [200, 76] width 194 height 16
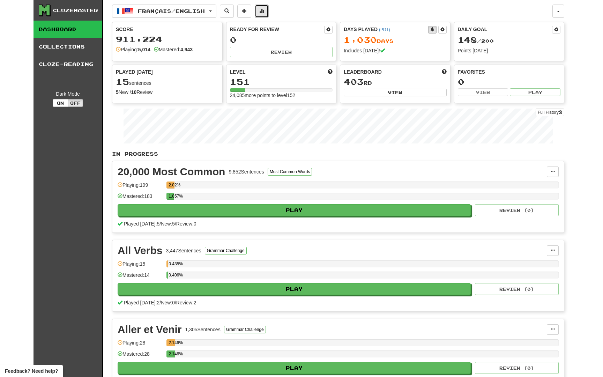
click at [264, 13] on span at bounding box center [261, 10] width 5 height 5
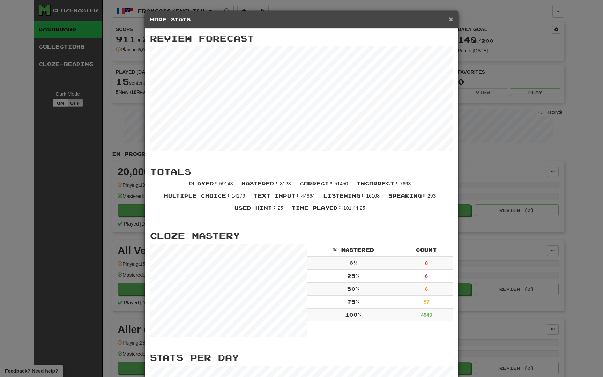
click at [452, 21] on span "×" at bounding box center [451, 19] width 4 height 8
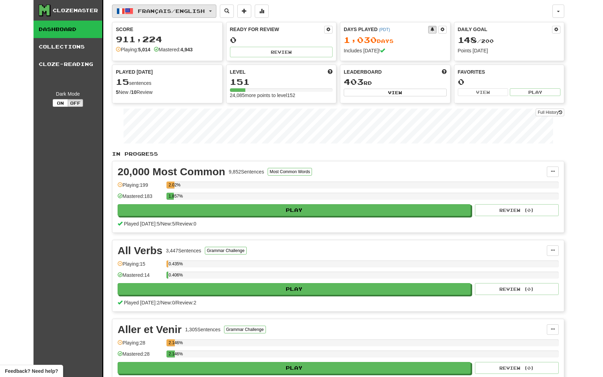
click at [174, 13] on span "Français / English" at bounding box center [171, 11] width 67 height 6
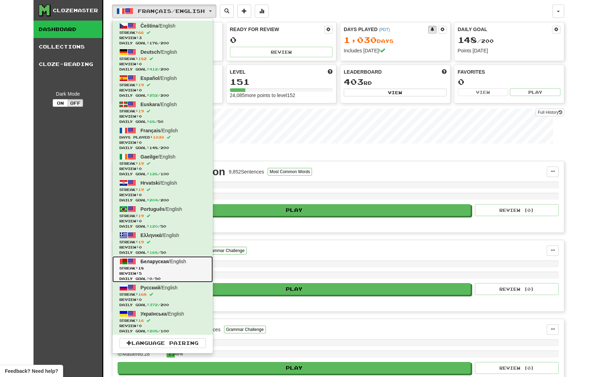
click at [160, 273] on span "Review: 5" at bounding box center [162, 273] width 87 height 5
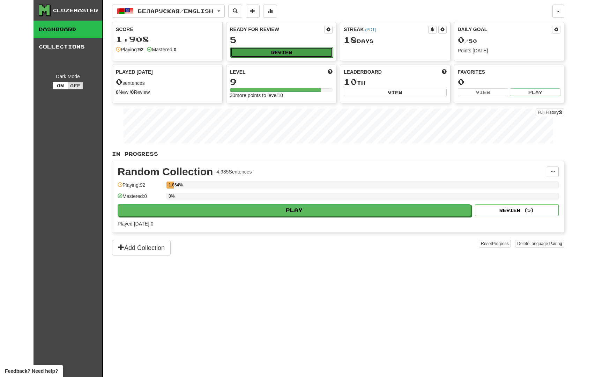
click at [290, 52] on button "Review" at bounding box center [281, 52] width 103 height 10
select select "********"
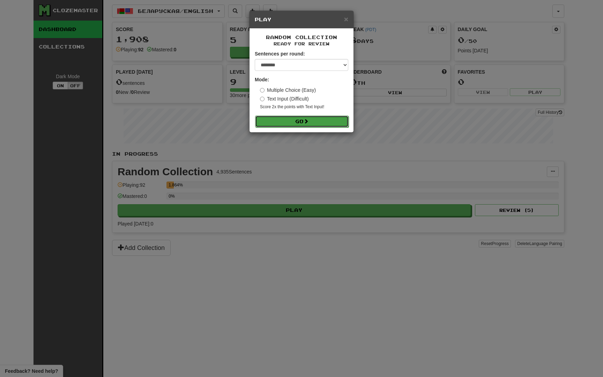
click at [287, 122] on button "Go" at bounding box center [302, 122] width 94 height 12
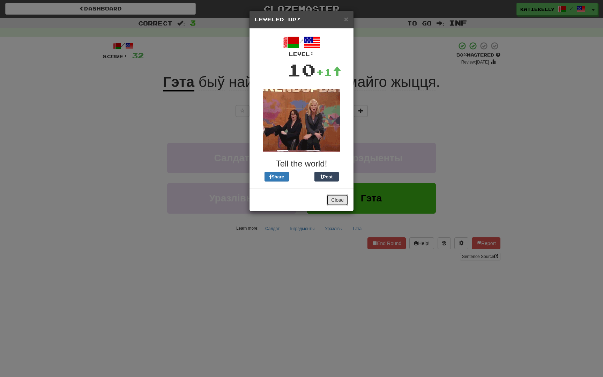
click at [336, 202] on button "Close" at bounding box center [338, 200] width 22 height 12
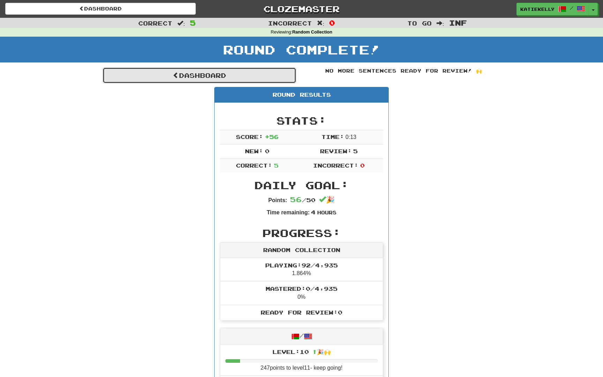
click at [181, 80] on link "Dashboard" at bounding box center [200, 75] width 194 height 16
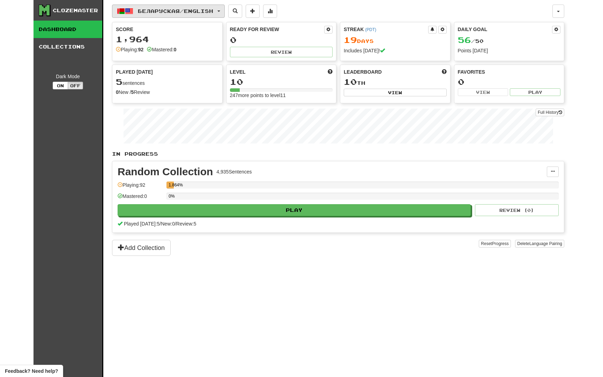
click at [152, 11] on span "Беларуская / English" at bounding box center [175, 11] width 75 height 6
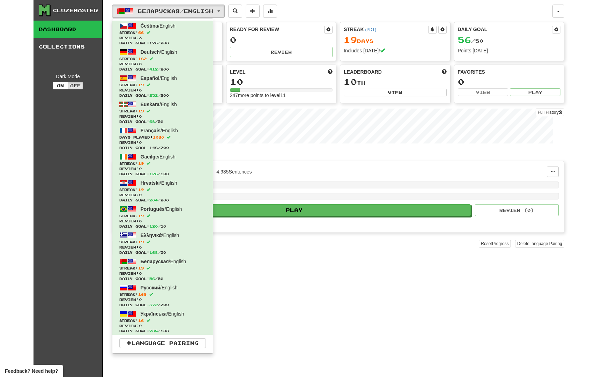
click at [310, 275] on div "Беларуская / English Čeština / English Streak: 66 Review: 3 Daily Goal: 176 / 2…" at bounding box center [338, 197] width 452 height 394
